Goal: Book appointment/travel/reservation

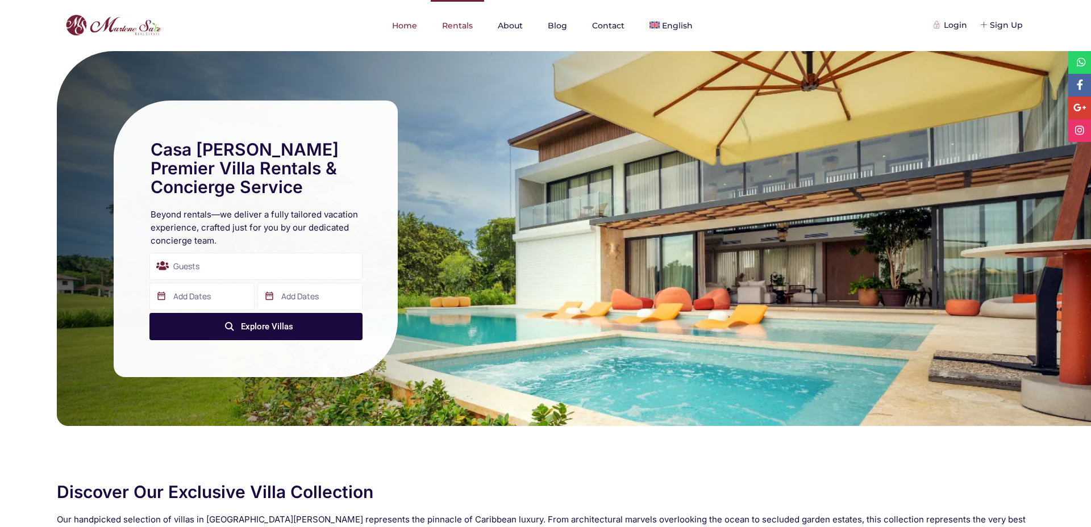
click at [456, 22] on link "Rentals" at bounding box center [457, 25] width 53 height 51
